Goal: Task Accomplishment & Management: Manage account settings

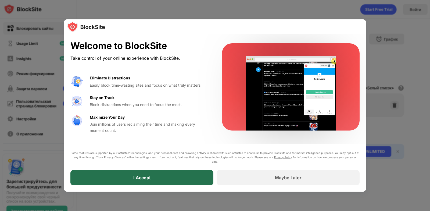
click at [167, 177] on div "I Accept" at bounding box center [141, 177] width 143 height 15
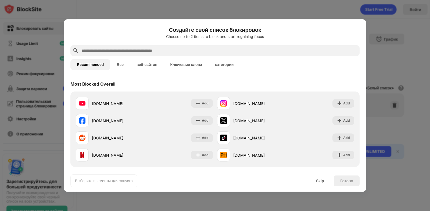
click at [125, 49] on input "text" at bounding box center [219, 50] width 276 height 6
paste input "**********"
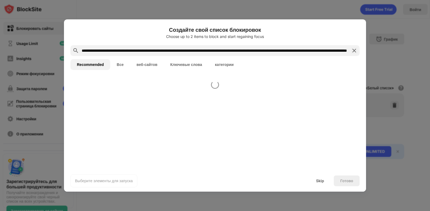
scroll to position [0, 173]
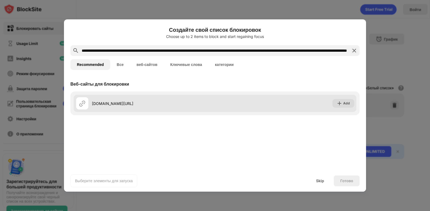
type input "**********"
click at [169, 102] on div "ru2.bongacams27.com/?bcs=bGxlZ2YzODFjMGU0ZWU5MDc2ZTc4NzIzMzAyNGEzOTFlNWNmOjoyOD…" at bounding box center [153, 104] width 123 height 6
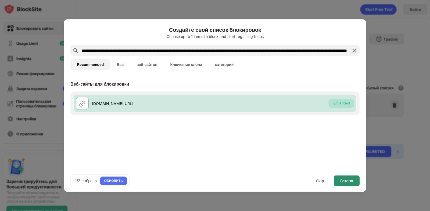
click at [347, 181] on div "Готово" at bounding box center [346, 180] width 13 height 4
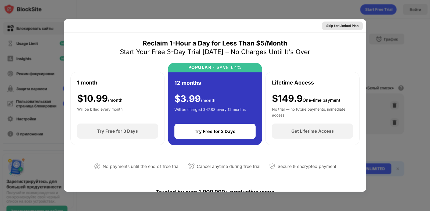
click at [342, 27] on div "Skip for Limited Plan" at bounding box center [342, 25] width 32 height 5
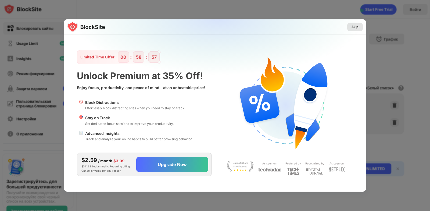
click at [359, 27] on div "Skip" at bounding box center [355, 27] width 16 height 9
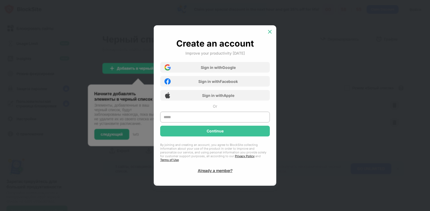
click at [270, 31] on img at bounding box center [269, 31] width 5 height 5
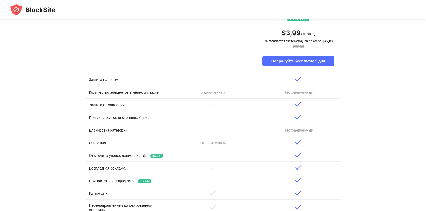
scroll to position [27, 0]
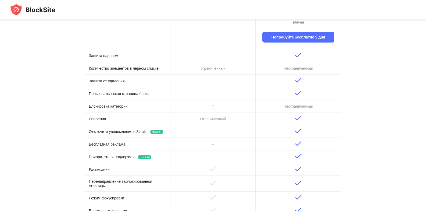
click at [190, 107] on td "1" at bounding box center [212, 106] width 85 height 13
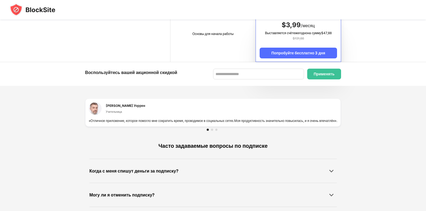
scroll to position [349, 0]
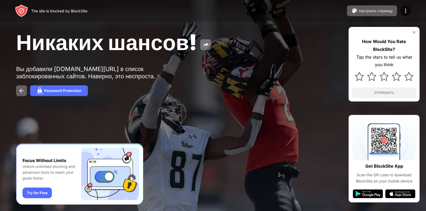
scroll to position [4, 0]
click at [20, 96] on button at bounding box center [21, 90] width 11 height 11
